Goal: Task Accomplishment & Management: Manage account settings

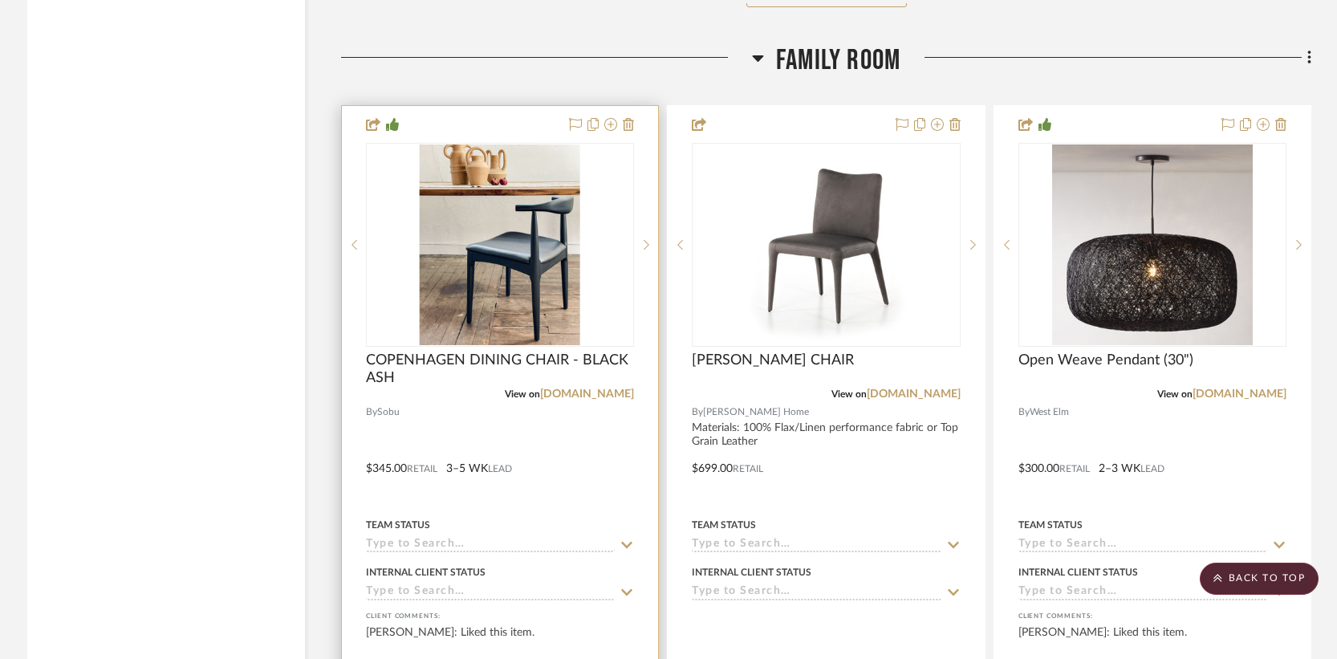
scroll to position [9468, 0]
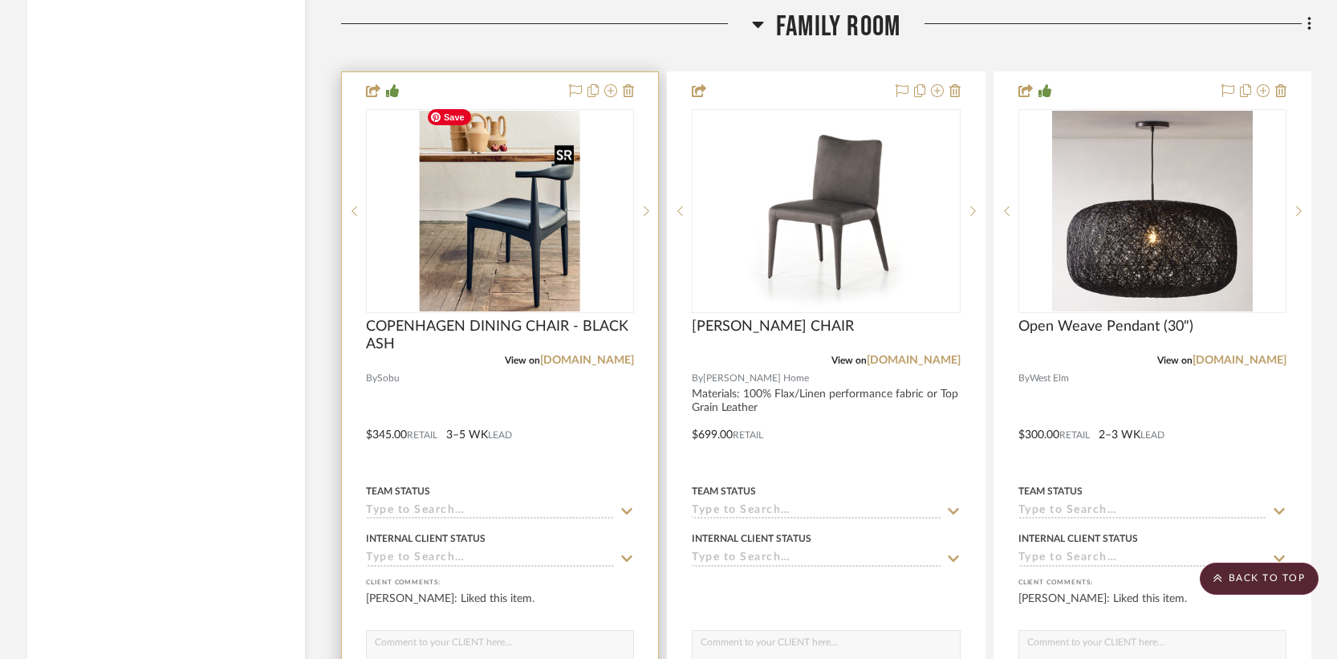
click at [510, 226] on img "0" at bounding box center [500, 211] width 161 height 201
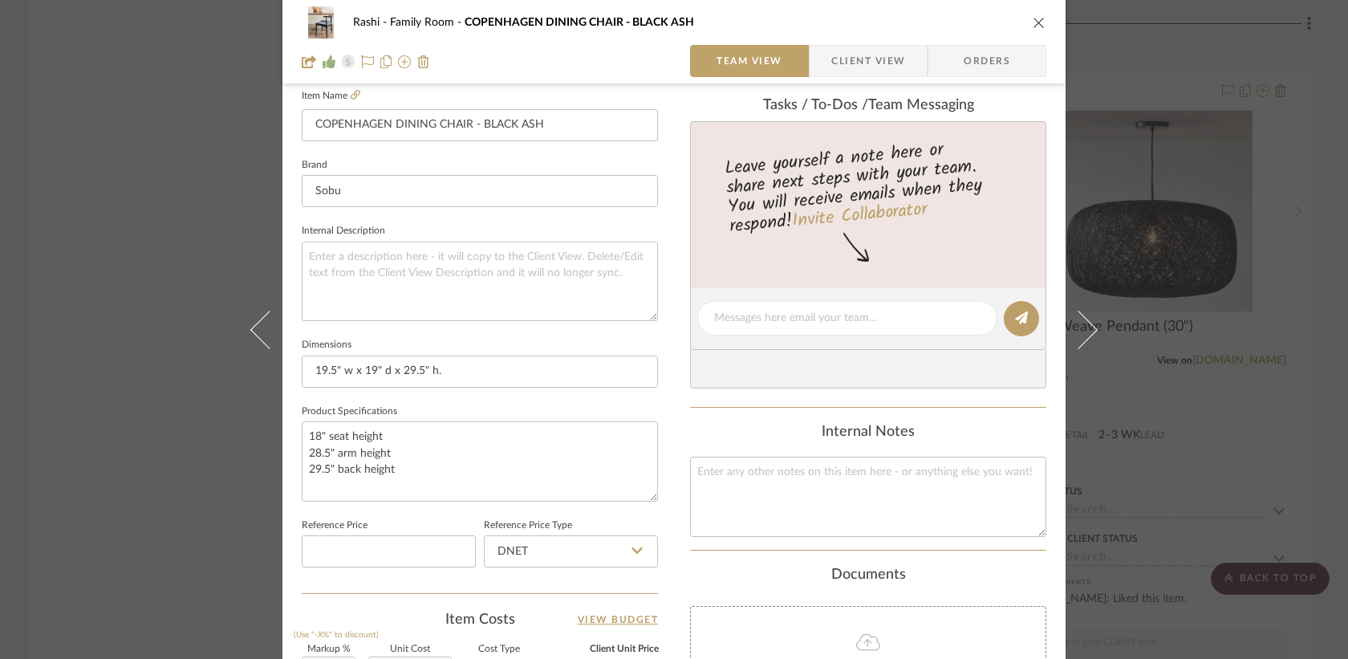
scroll to position [334, 0]
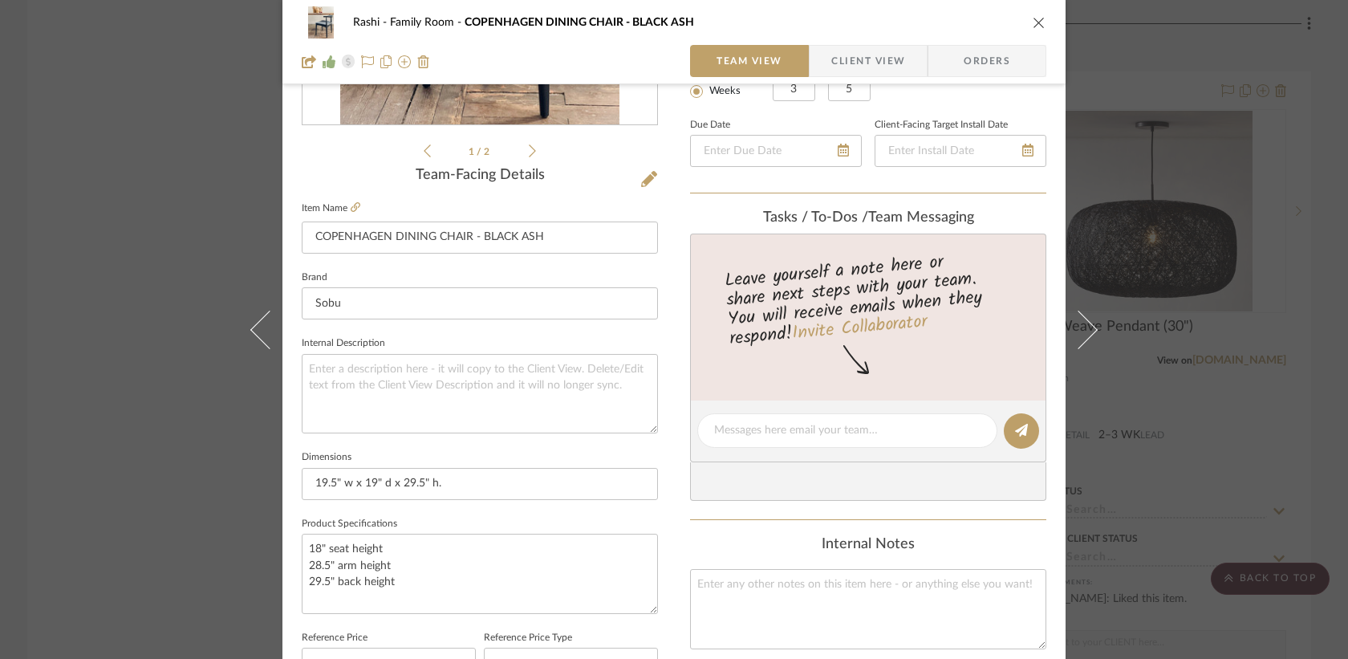
click at [1033, 24] on icon "close" at bounding box center [1039, 22] width 13 height 13
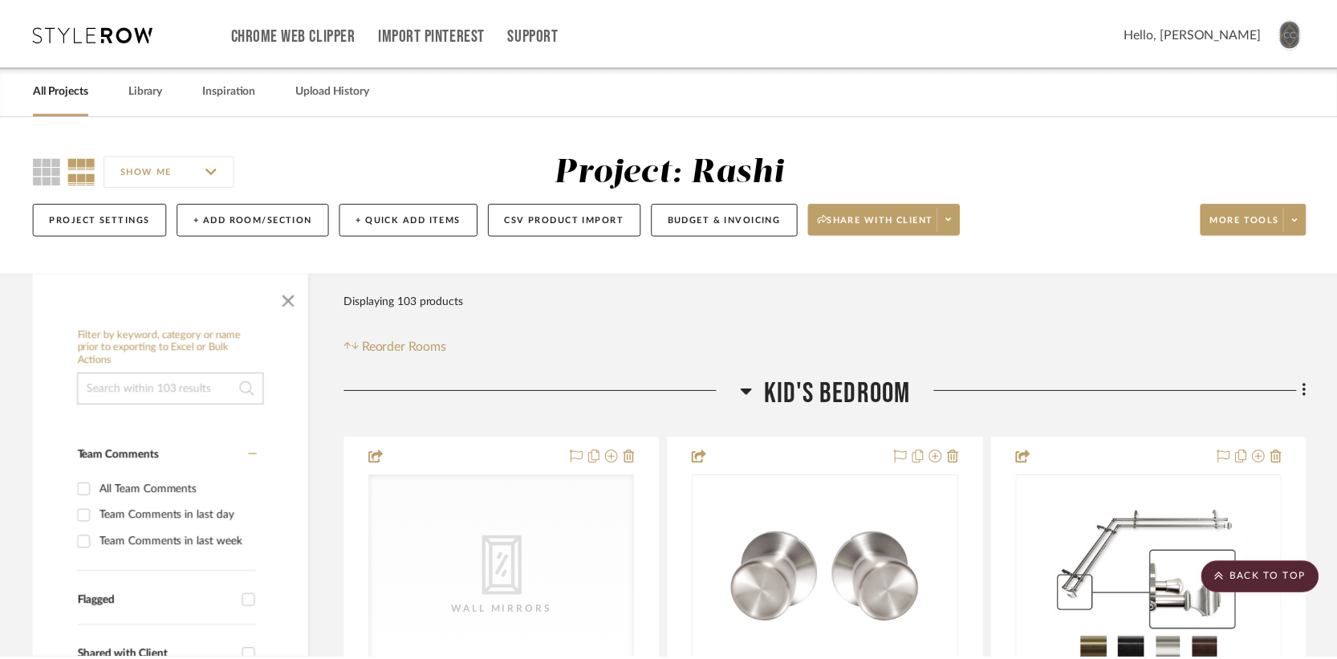
scroll to position [9468, 0]
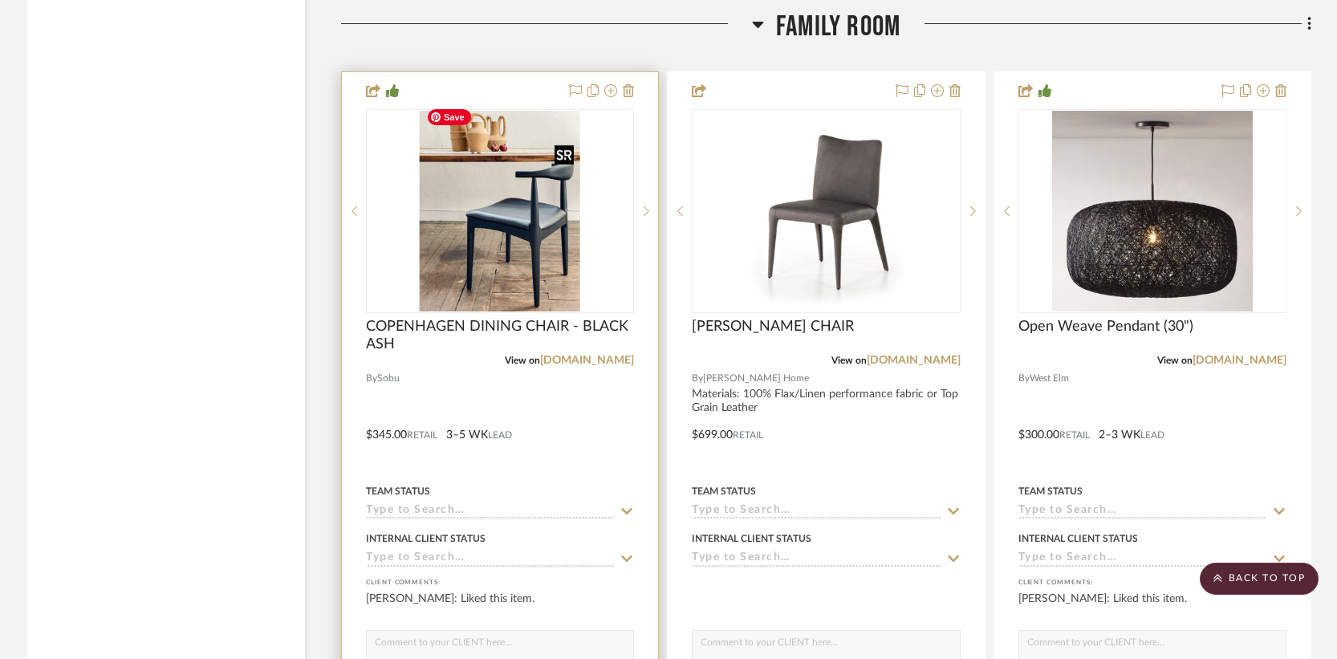
click at [531, 226] on img "0" at bounding box center [500, 211] width 161 height 201
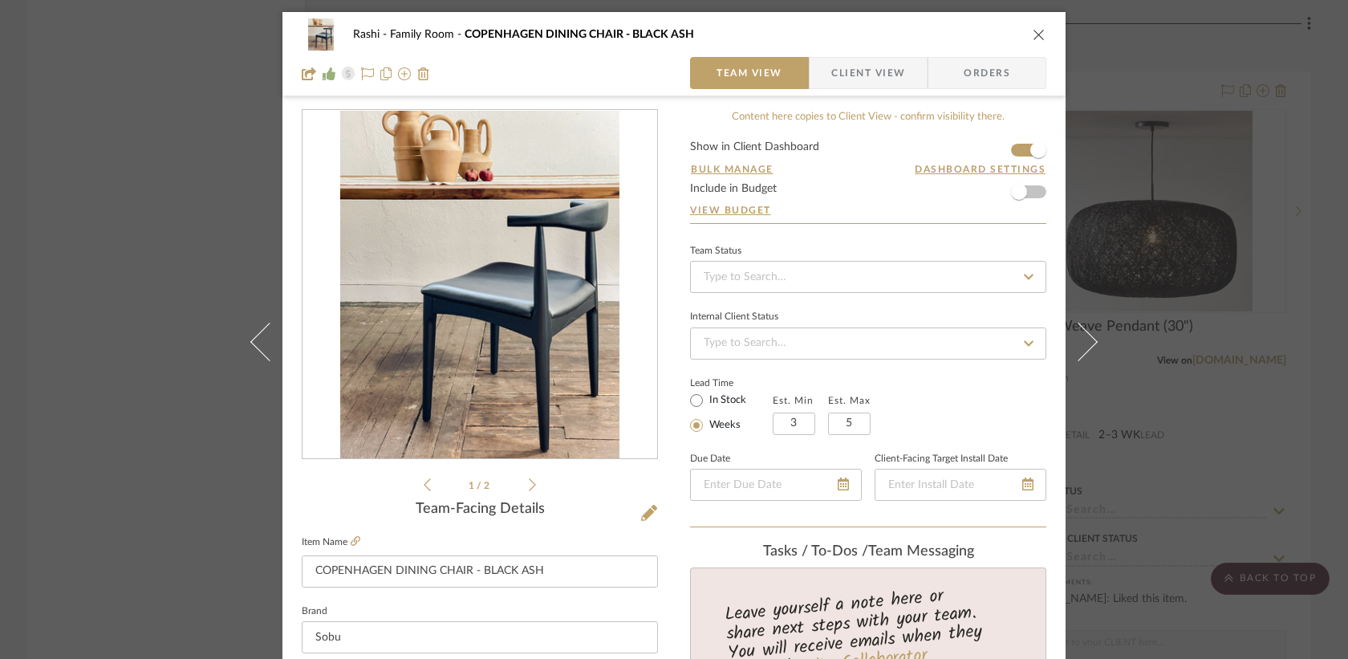
scroll to position [126, 0]
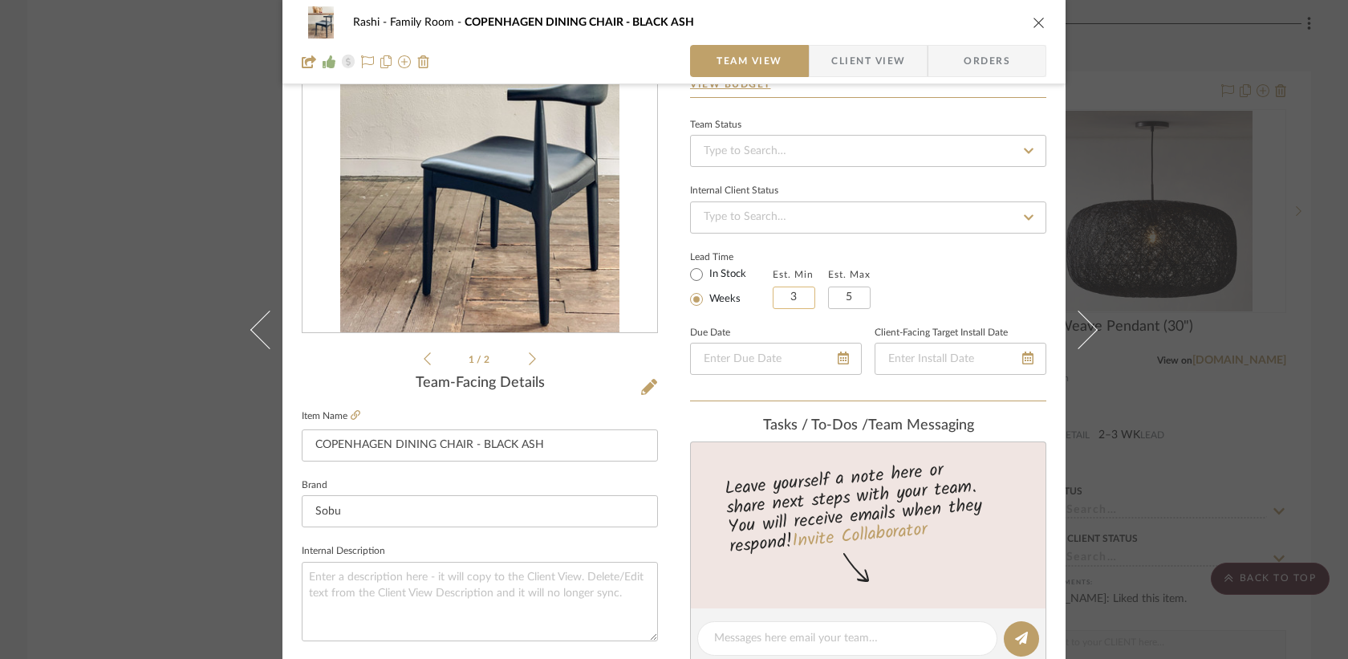
click at [795, 295] on input "3" at bounding box center [794, 298] width 43 height 22
type input "2"
click at [855, 295] on input "5" at bounding box center [849, 298] width 43 height 22
type input "4"
click at [900, 285] on div "Lead Time In Stock Weeks Est. Min 2 Est. Max 4" at bounding box center [868, 277] width 356 height 63
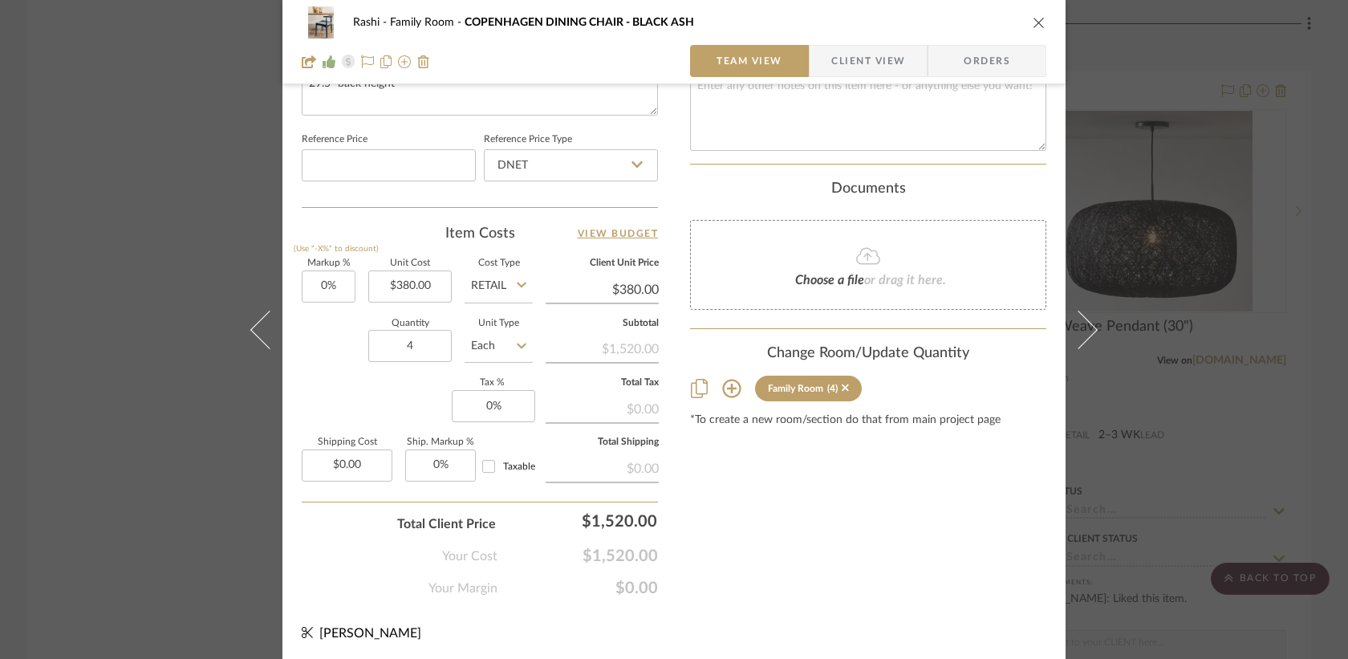
scroll to position [828, 0]
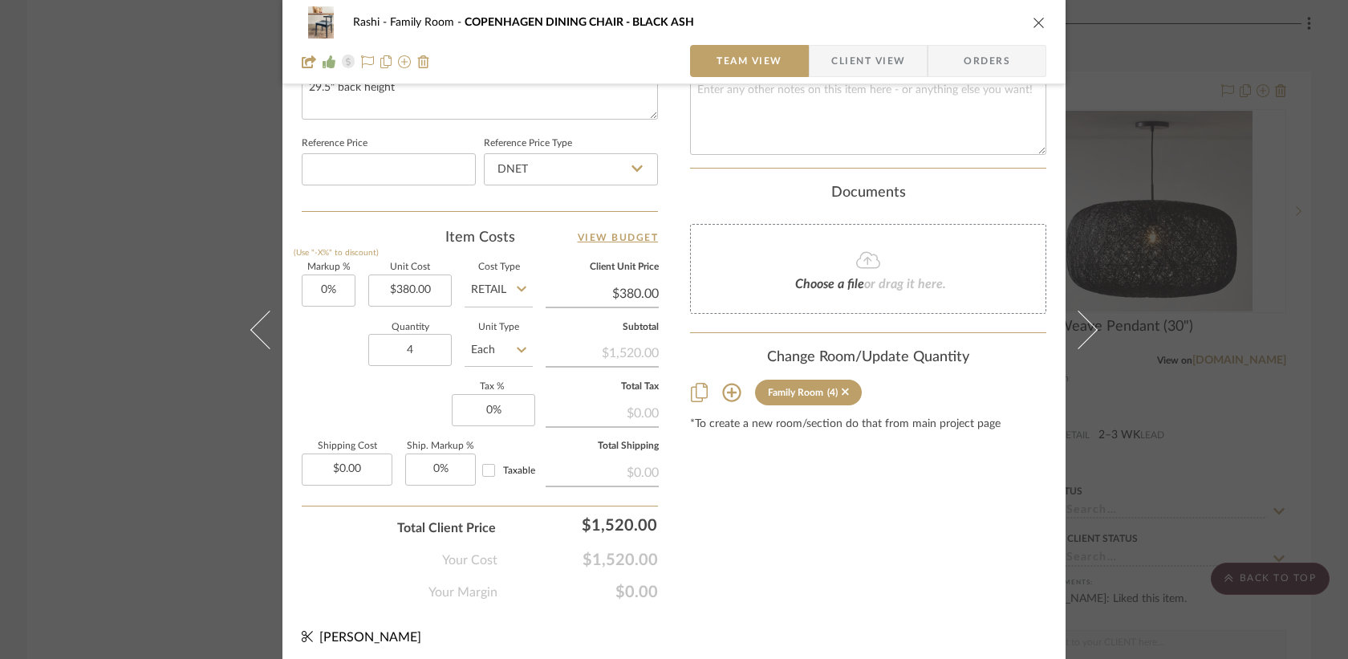
click at [632, 173] on fa-icon at bounding box center [637, 168] width 11 height 13
click at [551, 244] on div "Retail" at bounding box center [578, 248] width 198 height 41
type input "Retail"
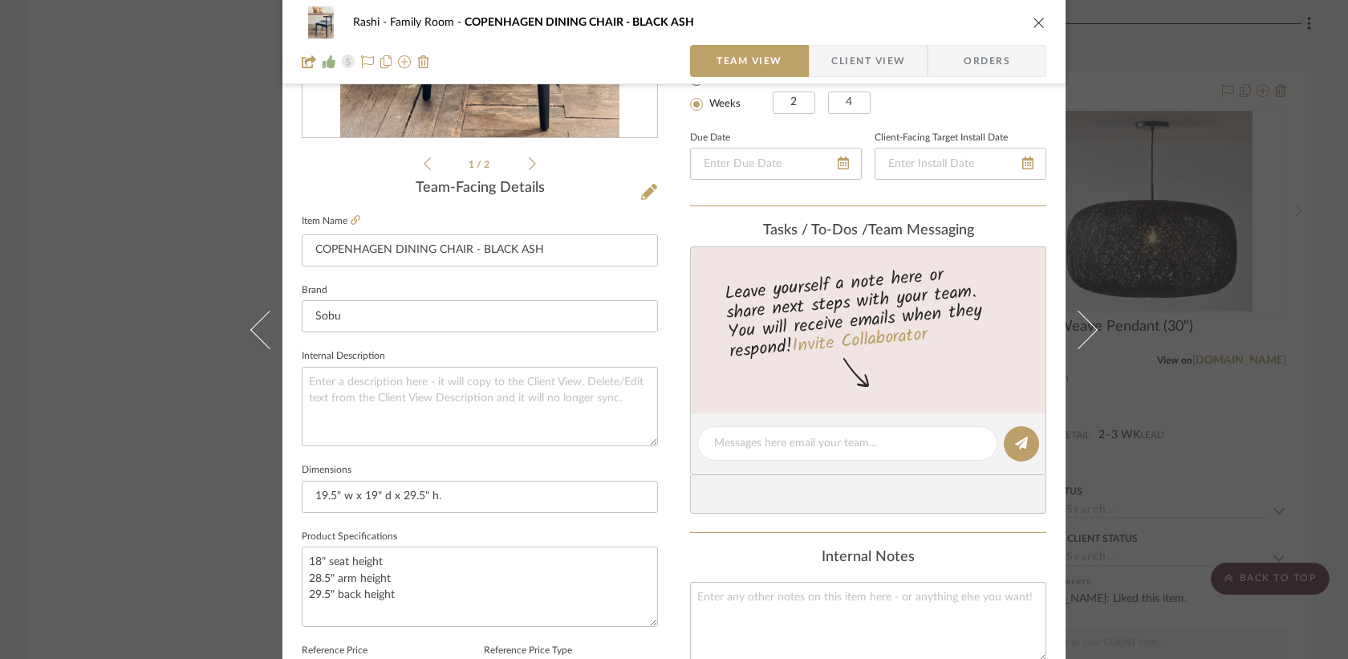
scroll to position [263, 0]
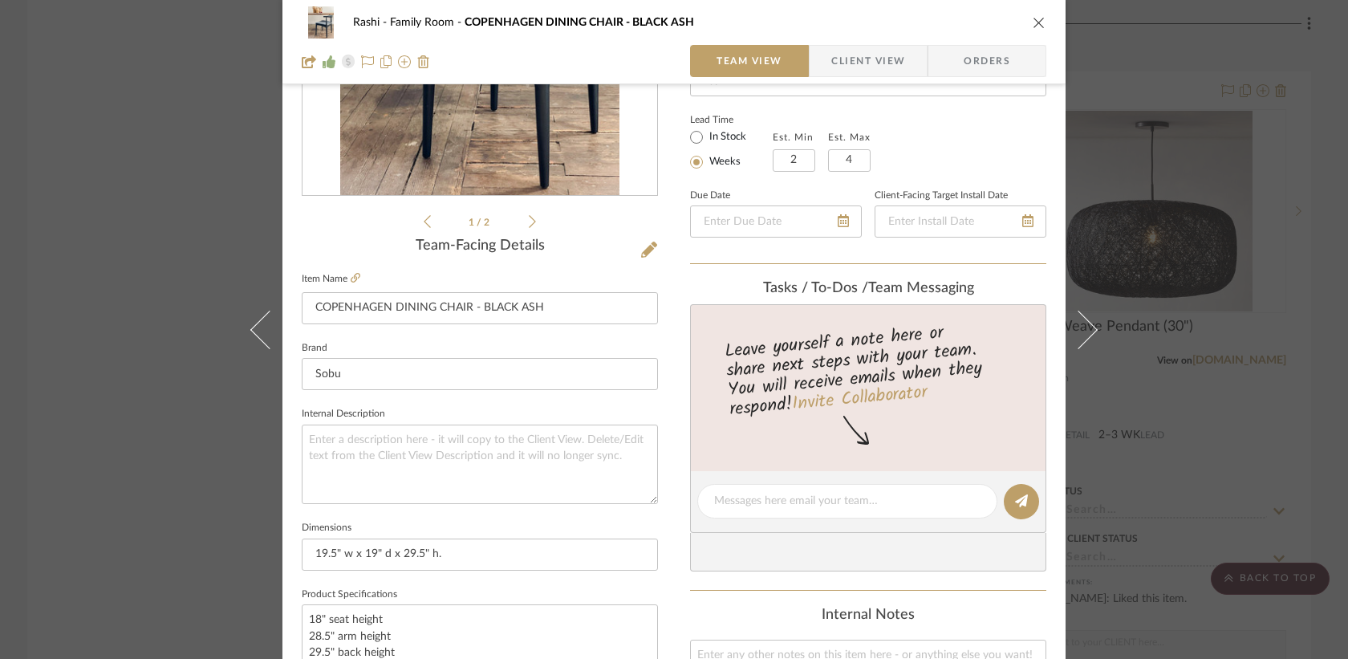
click at [529, 222] on icon at bounding box center [532, 221] width 7 height 14
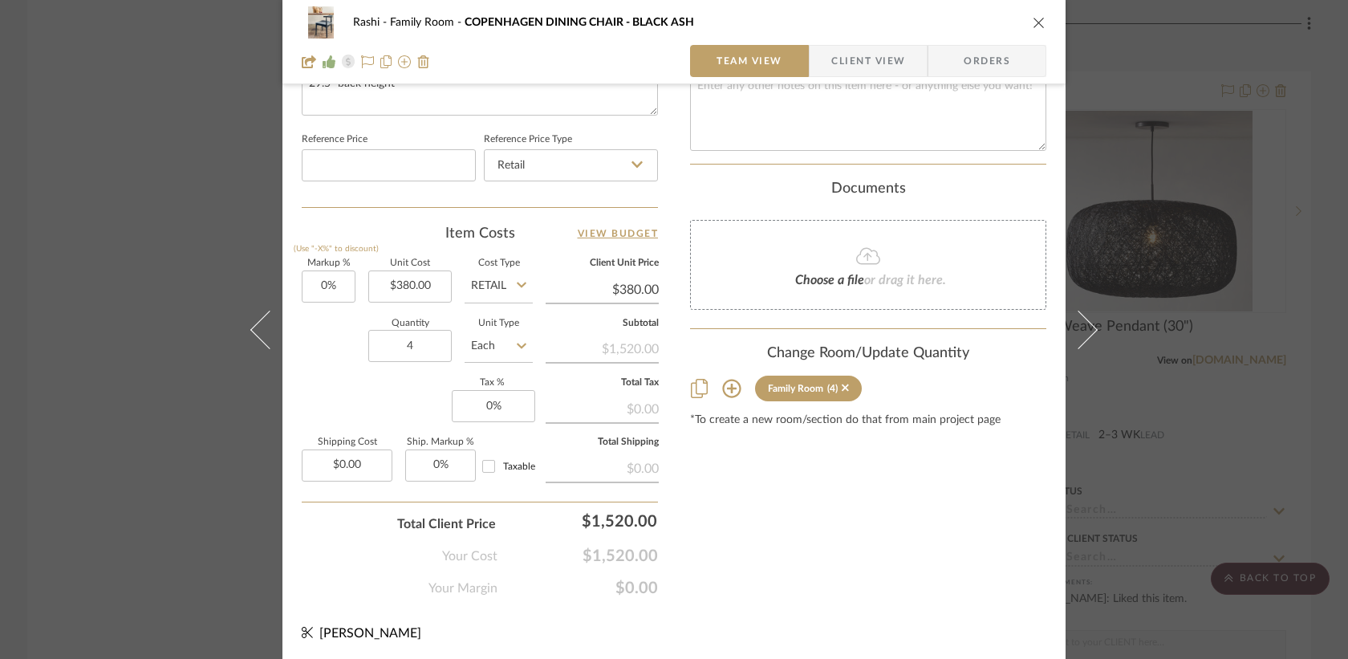
scroll to position [0, 0]
